Goal: Answer question/provide support: Share knowledge or assist other users

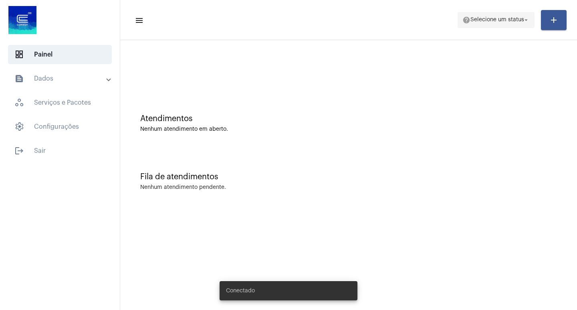
click at [495, 26] on span "help Selecione um status arrow_drop_down" at bounding box center [496, 19] width 67 height 14
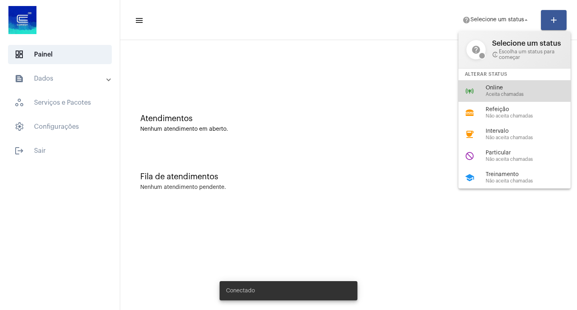
click at [492, 86] on span "Online" at bounding box center [531, 88] width 91 height 6
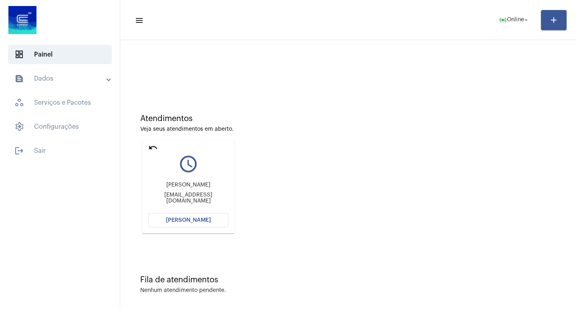
click at [148, 145] on mat-card "undo query_builder [PERSON_NAME] [EMAIL_ADDRESS][DOMAIN_NAME] [PERSON_NAME]" at bounding box center [188, 186] width 92 height 93
click at [148, 148] on mat-icon "undo" at bounding box center [153, 148] width 10 height 10
click at [155, 146] on mat-icon "undo" at bounding box center [153, 148] width 10 height 10
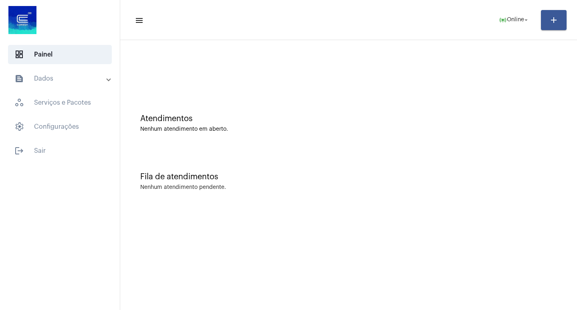
click at [431, 212] on mat-sidenav-content "menu online_prediction Online arrow_drop_down add Atendimentos Nenhum atendimen…" at bounding box center [348, 155] width 457 height 310
click at [369, 189] on div "Nenhum atendimento pendente." at bounding box center [348, 187] width 417 height 6
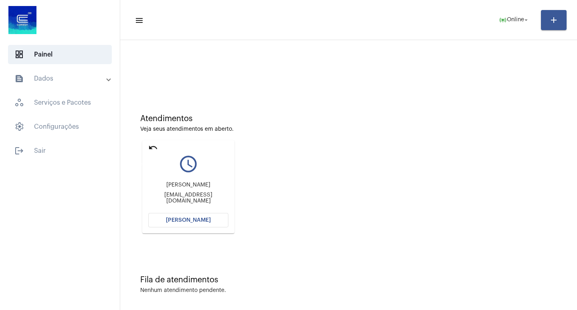
click at [153, 143] on mat-icon "undo" at bounding box center [153, 148] width 10 height 10
click at [210, 223] on button "[PERSON_NAME]" at bounding box center [188, 220] width 80 height 14
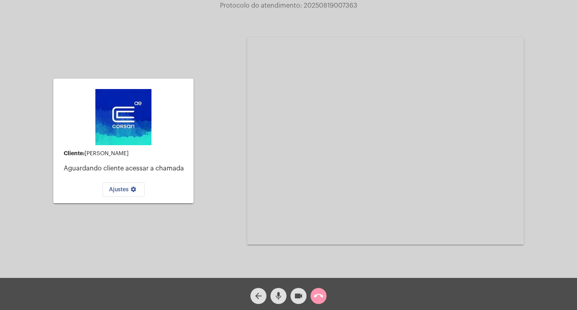
click at [318, 295] on mat-icon "call_end" at bounding box center [319, 296] width 10 height 10
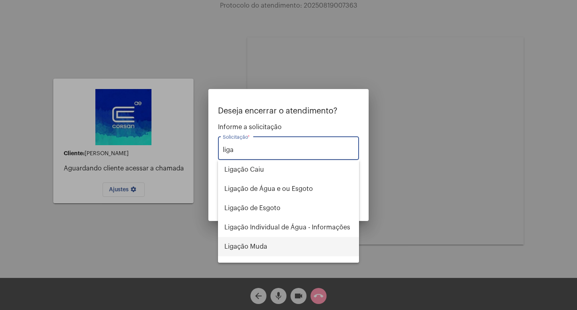
click at [271, 244] on span "Ligação Muda" at bounding box center [289, 246] width 128 height 19
type input "Ligação Muda"
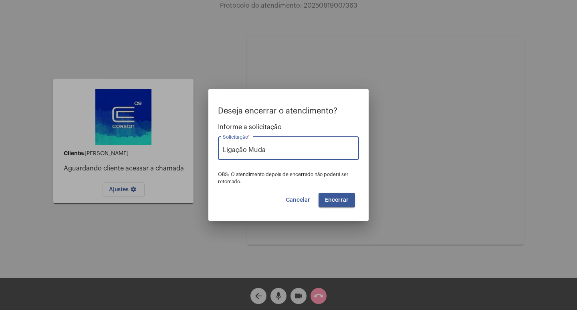
click at [346, 198] on span "Encerrar" at bounding box center [337, 200] width 24 height 6
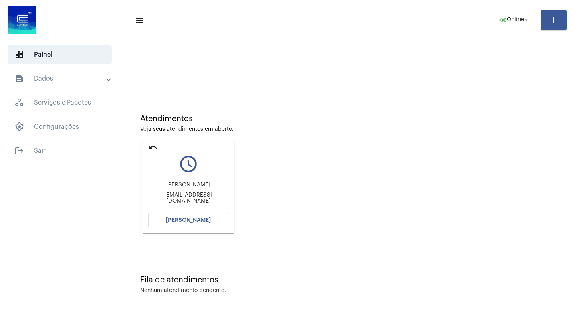
click at [193, 216] on button "[PERSON_NAME]" at bounding box center [188, 220] width 80 height 14
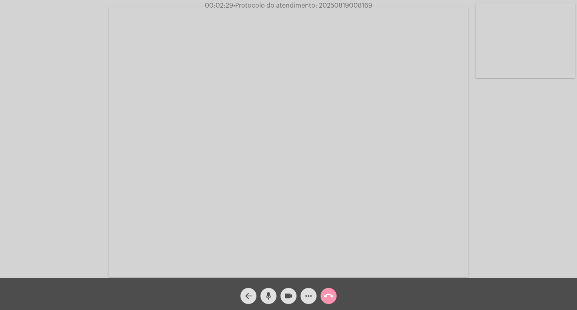
click at [332, 3] on span "• Protocolo do atendimento: 20250819008169" at bounding box center [302, 5] width 139 height 6
click at [342, 6] on span "• Protocolo do atendimento: 20250819008169" at bounding box center [303, 5] width 139 height 6
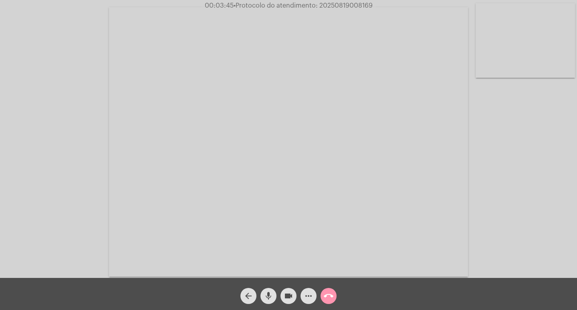
click at [344, 4] on span "• Protocolo do atendimento: 20250819008169" at bounding box center [303, 5] width 139 height 6
click at [344, 4] on span "• Protocolo do atendimento: 20250819008169" at bounding box center [302, 5] width 139 height 6
click at [331, 299] on mat-icon "call_end" at bounding box center [329, 296] width 10 height 10
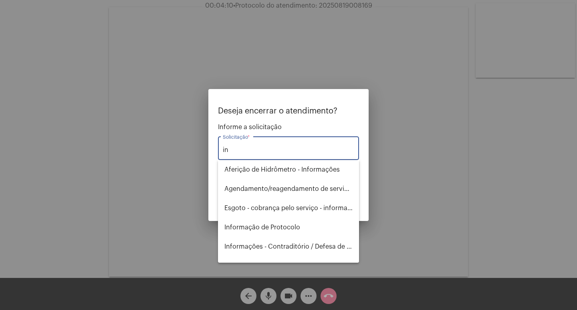
type input "i"
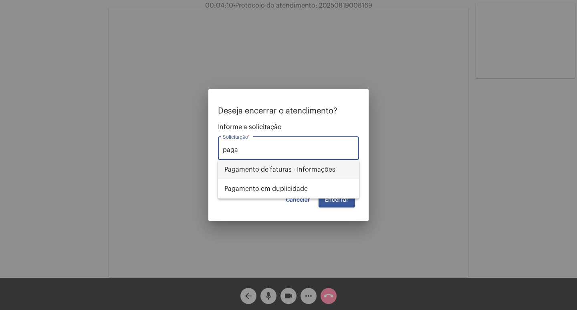
click at [289, 166] on span "Pagamento de faturas - Informações" at bounding box center [289, 169] width 128 height 19
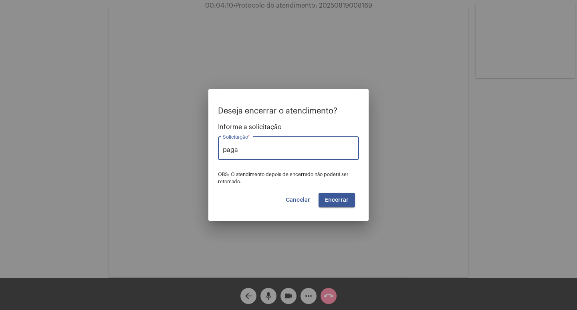
type input "Pagamento de faturas - Informações"
click at [341, 196] on button "Encerrar" at bounding box center [337, 200] width 36 height 14
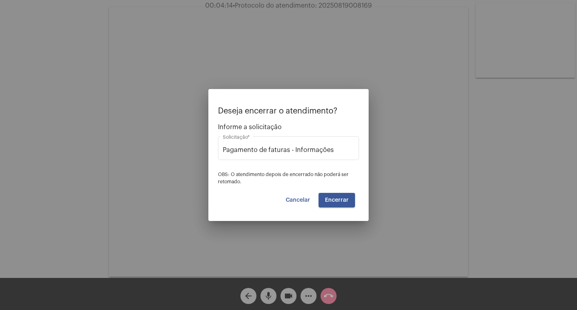
click at [342, 202] on span "Encerrar" at bounding box center [337, 200] width 24 height 6
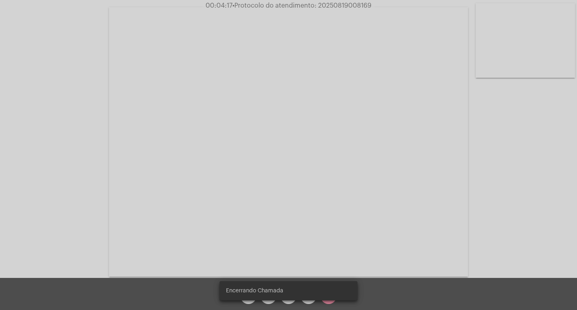
click at [342, 202] on video at bounding box center [288, 141] width 359 height 269
